Goal: Task Accomplishment & Management: Manage account settings

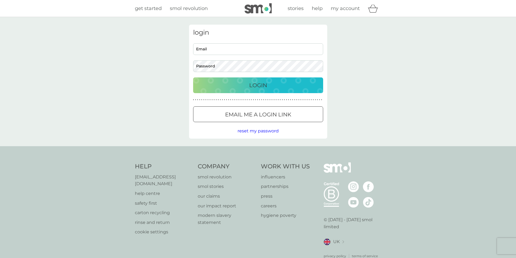
click at [217, 53] on input "Email" at bounding box center [258, 49] width 130 height 12
type input "[EMAIL_ADDRESS][DOMAIN_NAME]"
click at [228, 91] on button "Login" at bounding box center [258, 85] width 130 height 16
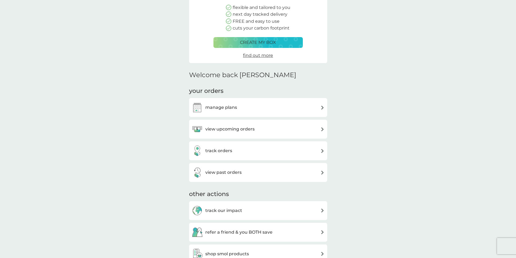
scroll to position [54, 0]
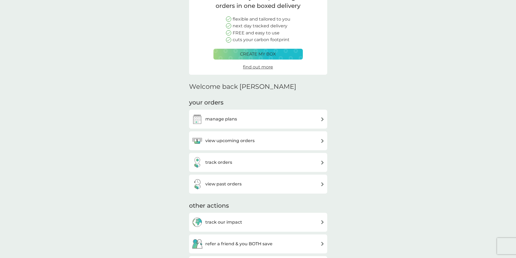
click at [223, 122] on h3 "manage plans" at bounding box center [221, 119] width 32 height 7
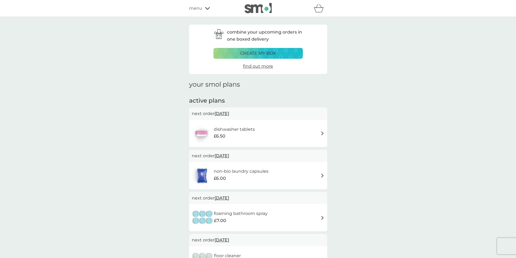
click at [219, 178] on span "£6.00" at bounding box center [220, 178] width 12 height 7
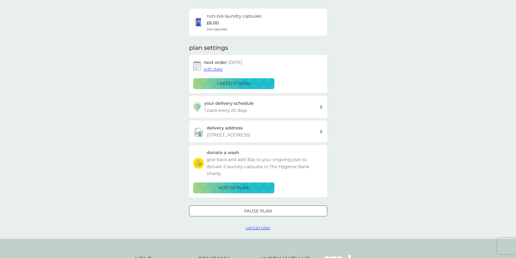
scroll to position [27, 0]
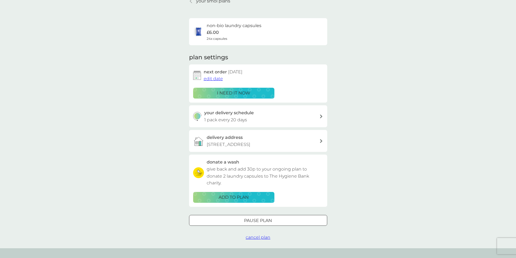
click at [231, 92] on p "i need it now" at bounding box center [233, 93] width 33 height 7
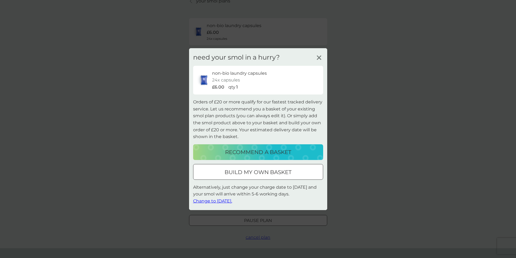
click at [246, 152] on p "recommend a basket" at bounding box center [258, 152] width 66 height 9
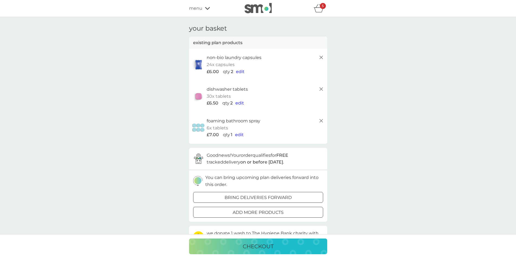
click at [319, 120] on icon at bounding box center [321, 121] width 6 height 6
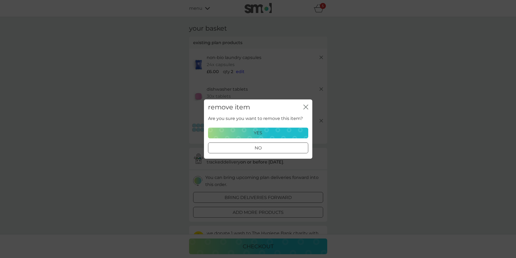
click at [291, 133] on div "yes" at bounding box center [257, 132] width 93 height 7
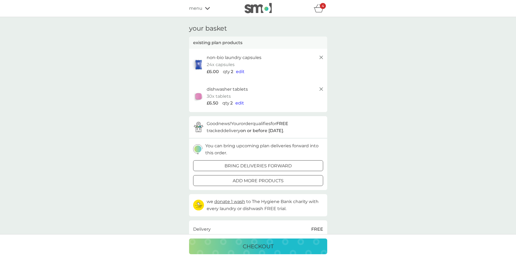
click at [320, 89] on icon at bounding box center [321, 89] width 6 height 6
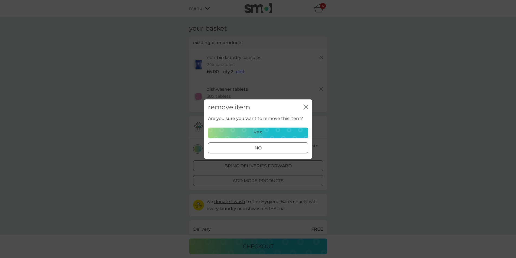
click at [296, 134] on div "yes" at bounding box center [257, 132] width 93 height 7
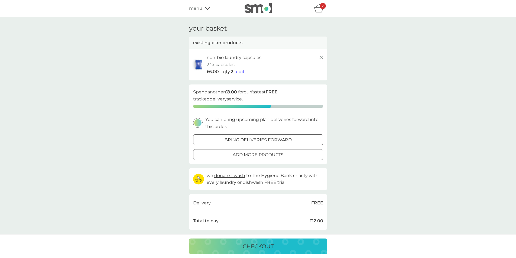
click at [240, 71] on span "edit" at bounding box center [240, 71] width 9 height 5
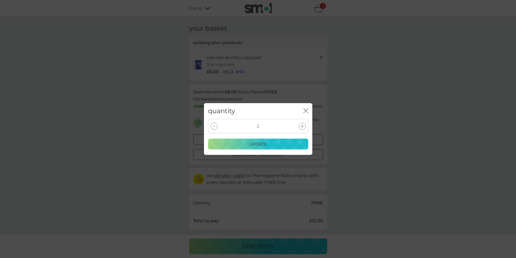
click at [301, 126] on icon at bounding box center [302, 126] width 3 height 3
click at [286, 146] on div "update" at bounding box center [257, 144] width 93 height 7
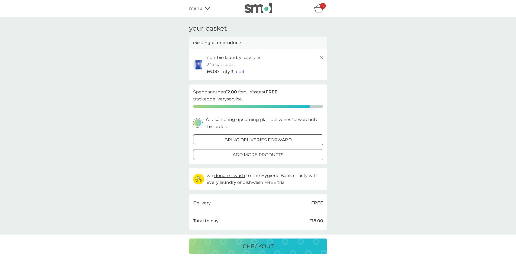
click at [205, 5] on div "refer a friend & you BOTH save smol impact smol shop your smol plans your upcom…" at bounding box center [258, 8] width 138 height 11
click at [204, 9] on div "menu" at bounding box center [212, 8] width 46 height 7
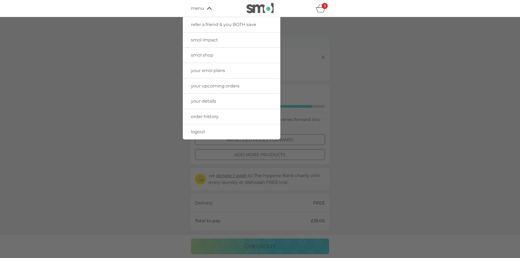
click at [215, 73] on link "your smol plans" at bounding box center [231, 70] width 97 height 15
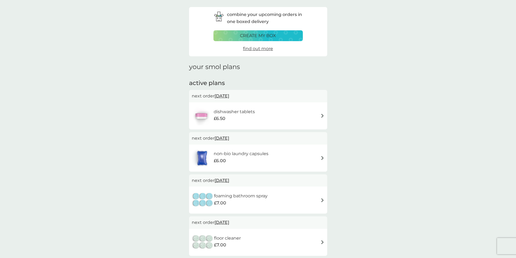
scroll to position [27, 0]
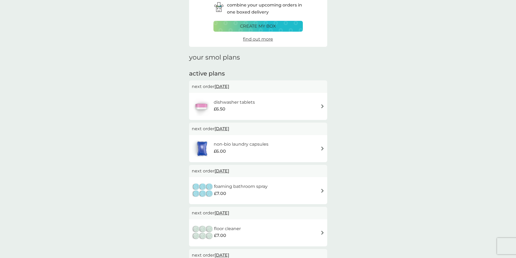
click at [296, 110] on div "dishwasher tablets £6.50" at bounding box center [258, 106] width 133 height 19
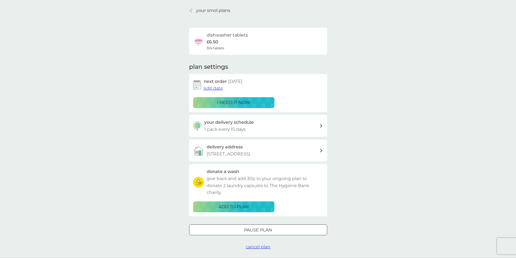
scroll to position [27, 0]
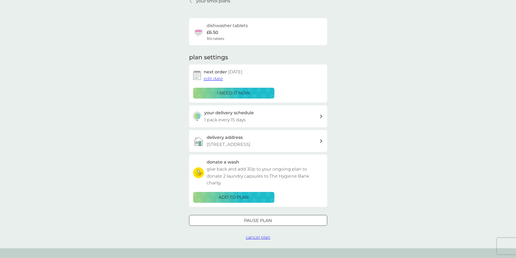
drag, startPoint x: 252, startPoint y: 229, endPoint x: 197, endPoint y: 111, distance: 129.8
click at [197, 111] on div "your smol plans dishwasher tablets £6.50 30x tablets plan settings next order […" at bounding box center [258, 119] width 138 height 243
click at [213, 78] on span "edit date" at bounding box center [213, 78] width 19 height 5
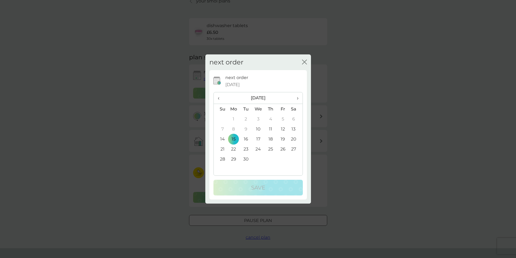
click at [234, 149] on td "22" at bounding box center [233, 149] width 12 height 10
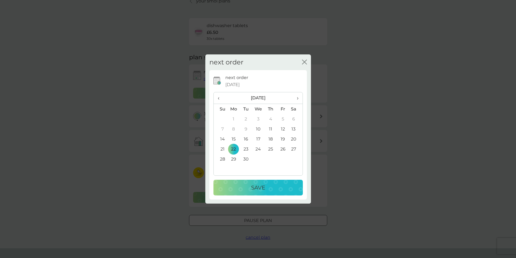
click at [236, 187] on div "Save" at bounding box center [258, 187] width 79 height 9
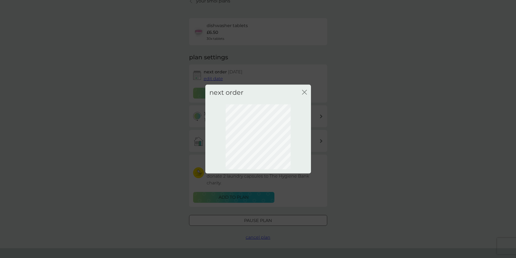
scroll to position [0, 0]
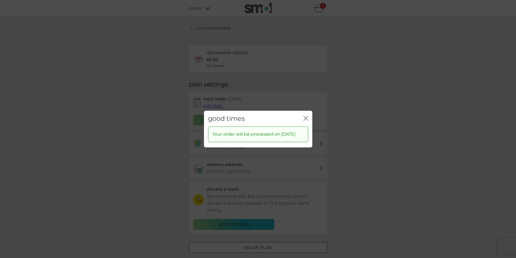
click at [305, 116] on icon "close" at bounding box center [305, 118] width 5 height 5
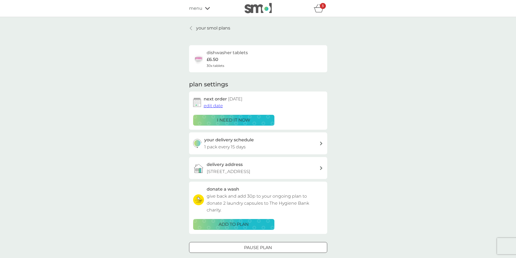
click at [207, 28] on p "your smol plans" at bounding box center [213, 28] width 34 height 7
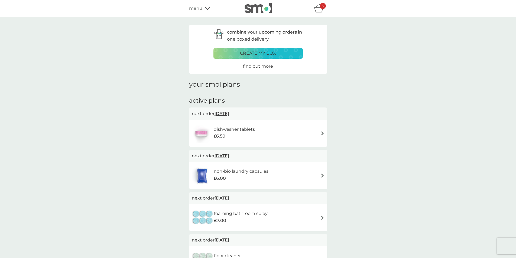
click at [225, 171] on h6 "non-bio laundry capsules" at bounding box center [241, 171] width 55 height 7
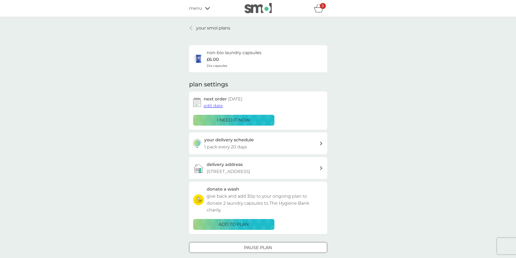
click at [317, 9] on icon "basket" at bounding box center [319, 8] width 10 height 8
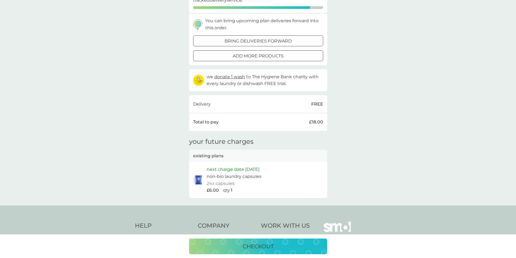
scroll to position [108, 0]
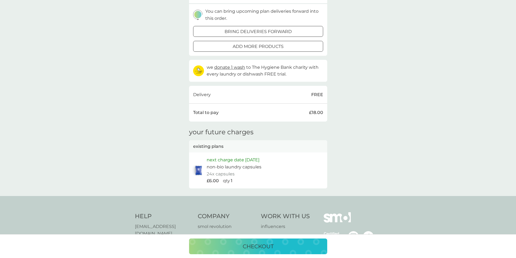
click at [260, 247] on p "checkout" at bounding box center [258, 246] width 31 height 9
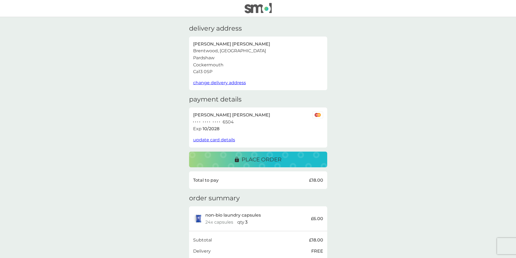
click at [290, 163] on div "place order" at bounding box center [257, 159] width 127 height 9
